Goal: Information Seeking & Learning: Learn about a topic

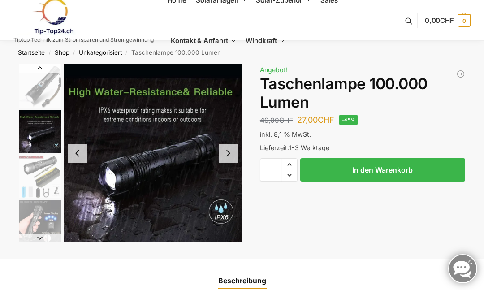
click at [84, 160] on button "Previous slide" at bounding box center [77, 153] width 19 height 19
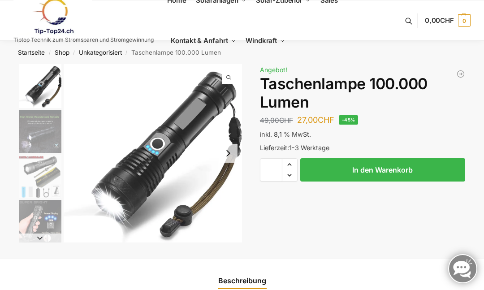
click at [241, 159] on img "1 / 6" at bounding box center [153, 153] width 178 height 178
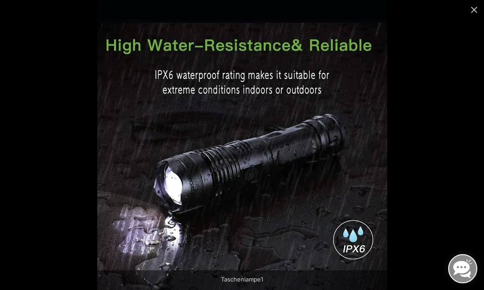
click at [342, 202] on img at bounding box center [242, 145] width 290 height 290
